Goal: Task Accomplishment & Management: Manage account settings

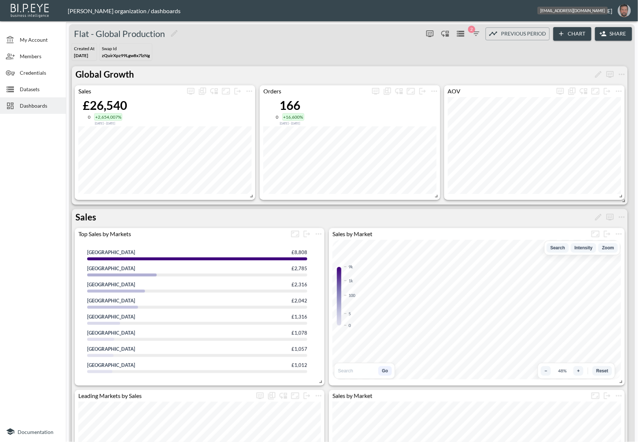
click at [620, 7] on img "oron@bipeye.com" at bounding box center [623, 10] width 13 height 13
click at [609, 25] on li "Switch Organization" at bounding box center [605, 28] width 63 height 13
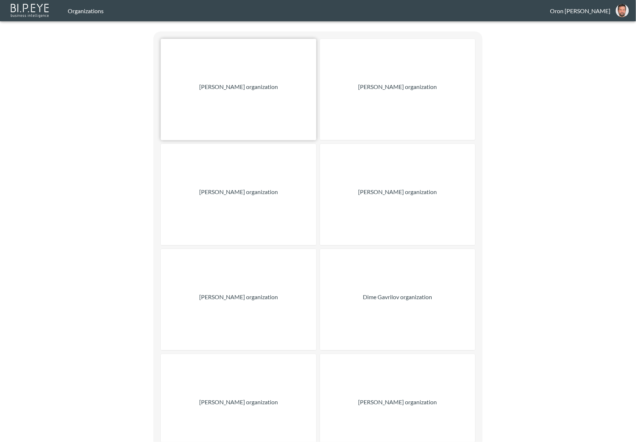
click at [223, 82] on p "[PERSON_NAME] organization" at bounding box center [238, 86] width 79 height 9
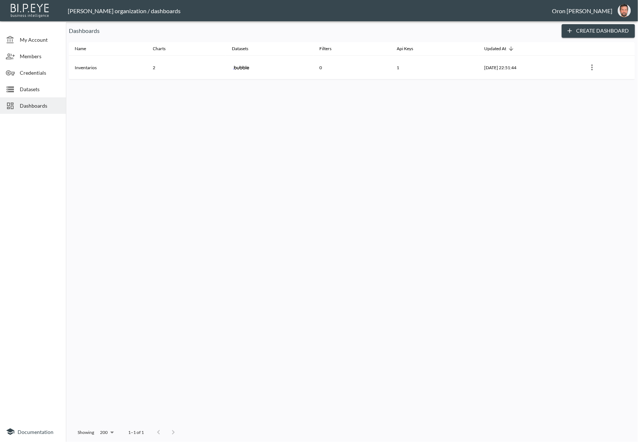
click at [46, 89] on span "Datasets" at bounding box center [40, 89] width 40 height 8
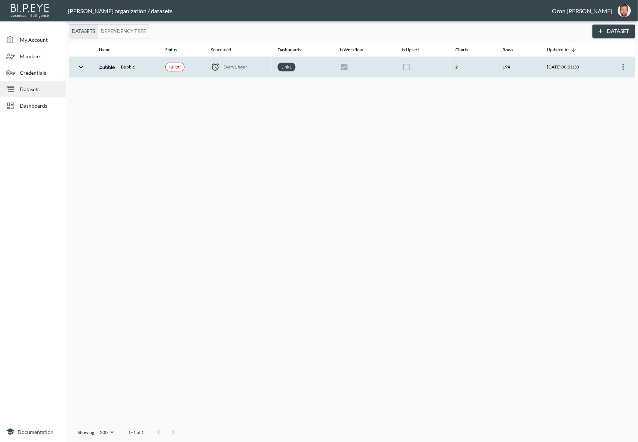
click at [195, 69] on th "failed" at bounding box center [182, 67] width 46 height 21
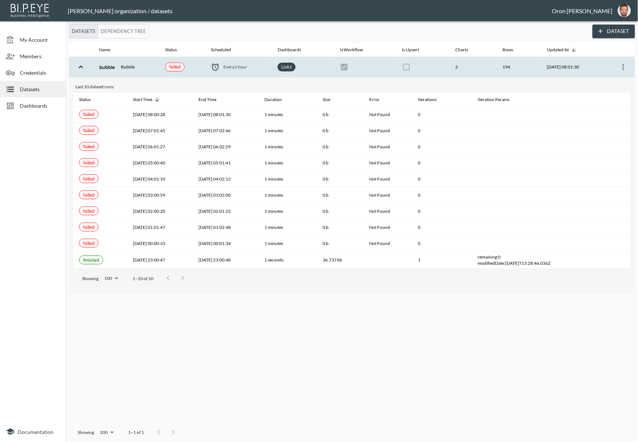
click at [626, 67] on icon "more" at bounding box center [623, 67] width 9 height 9
drag, startPoint x: 620, startPoint y: 80, endPoint x: 605, endPoint y: 87, distance: 16.4
click at [620, 80] on p "Edit Data Pipeline" at bounding box center [600, 81] width 45 height 9
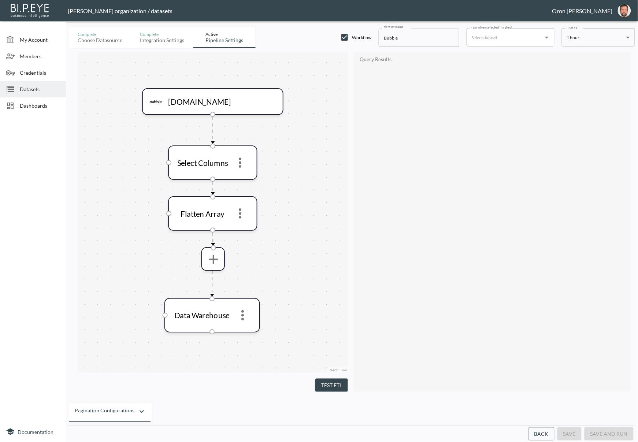
click at [579, 43] on body "BI.P.EYE, Interactive Analytics Dashboards - app [PERSON_NAME] organization / d…" at bounding box center [319, 221] width 638 height 442
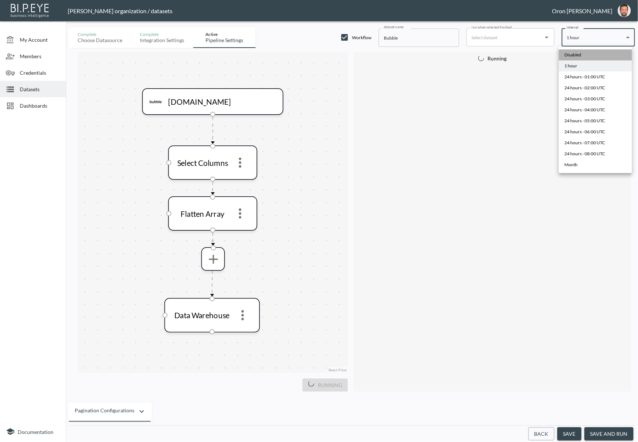
click at [573, 53] on div "Disabled" at bounding box center [572, 55] width 17 height 7
type input "Disabled"
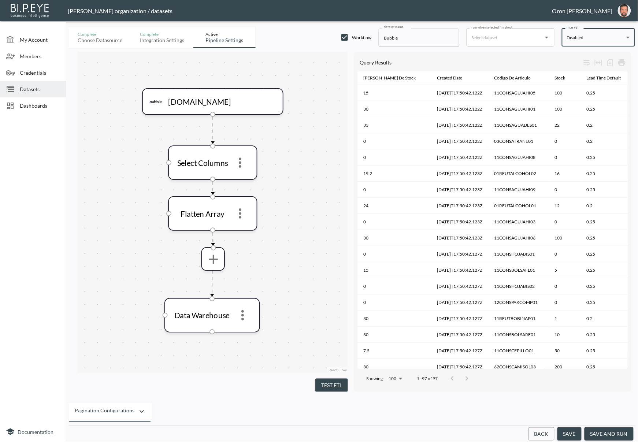
click at [572, 430] on button "save" at bounding box center [569, 434] width 24 height 14
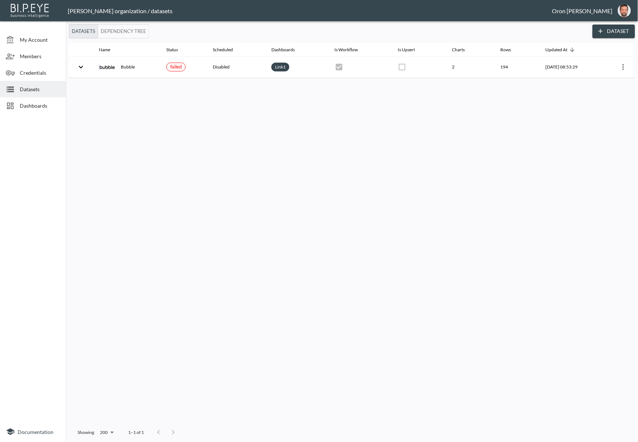
click at [42, 104] on span "Dashboards" at bounding box center [40, 106] width 40 height 8
